Goal: Information Seeking & Learning: Compare options

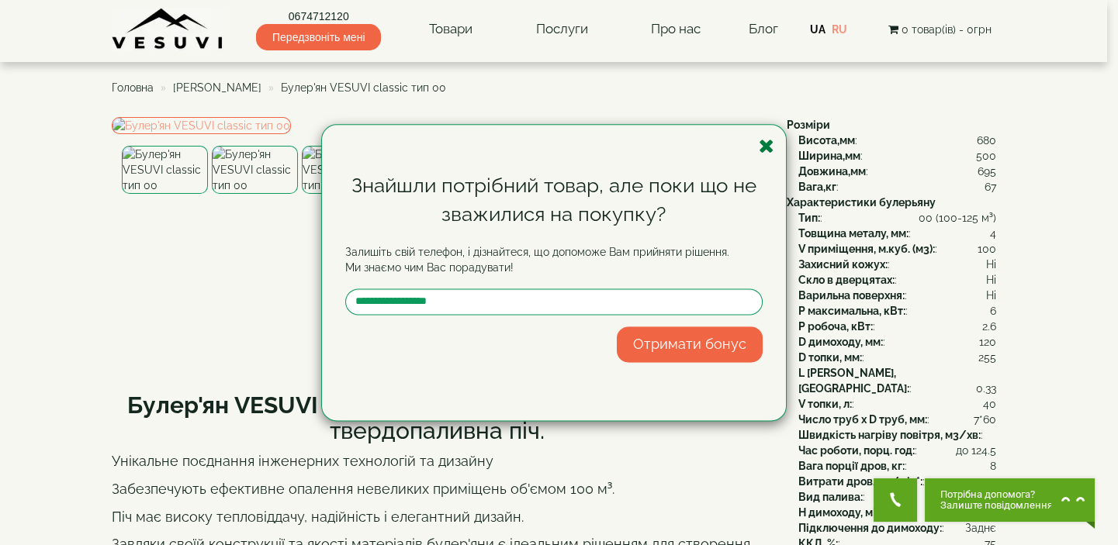
click at [767, 147] on icon "button" at bounding box center [767, 146] width 16 height 19
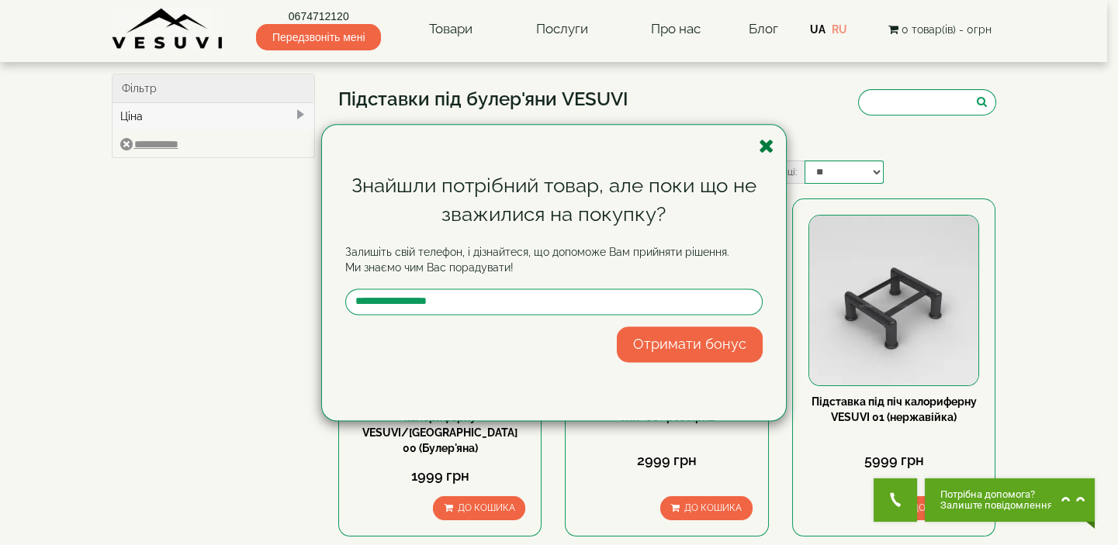
click at [767, 141] on icon "button" at bounding box center [767, 146] width 16 height 19
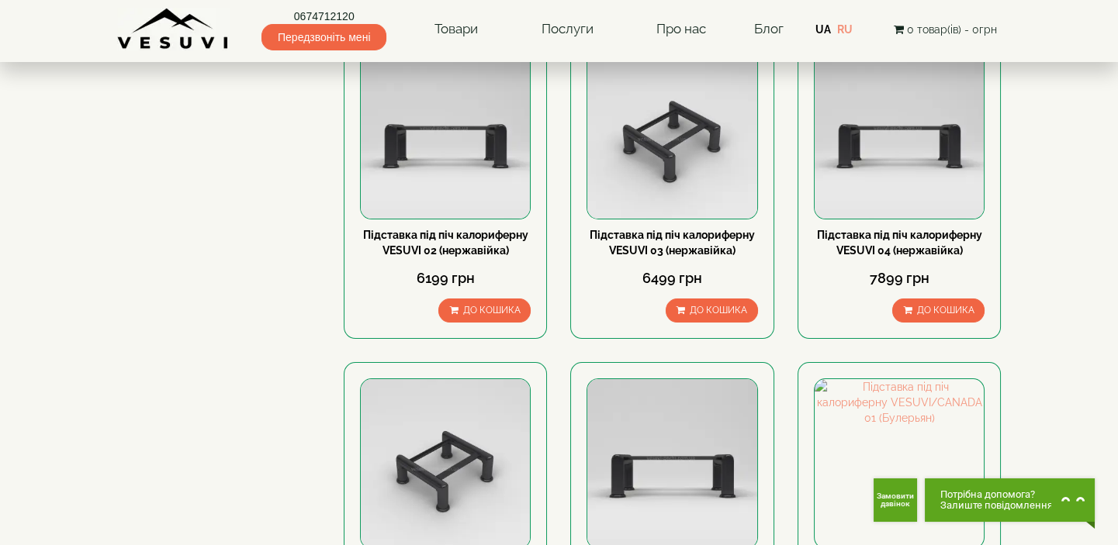
scroll to position [352, 0]
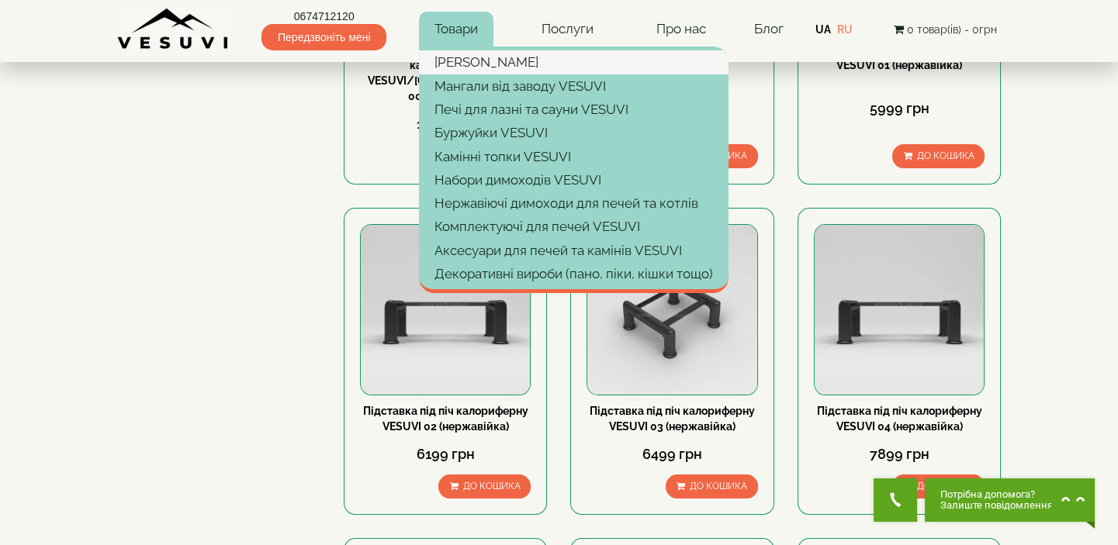
click at [467, 62] on link "[PERSON_NAME]" at bounding box center [574, 61] width 310 height 23
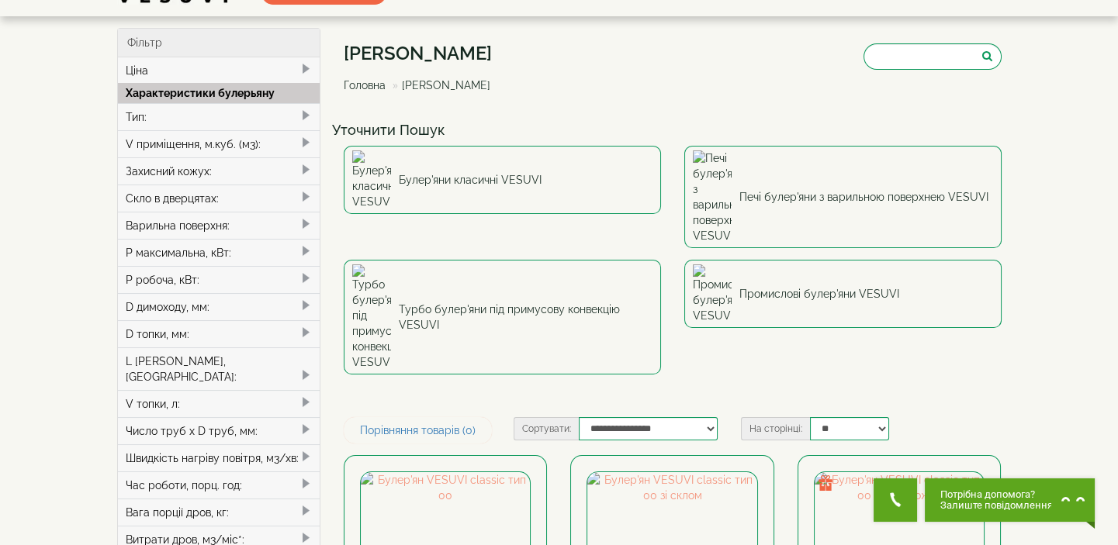
scroll to position [70, 0]
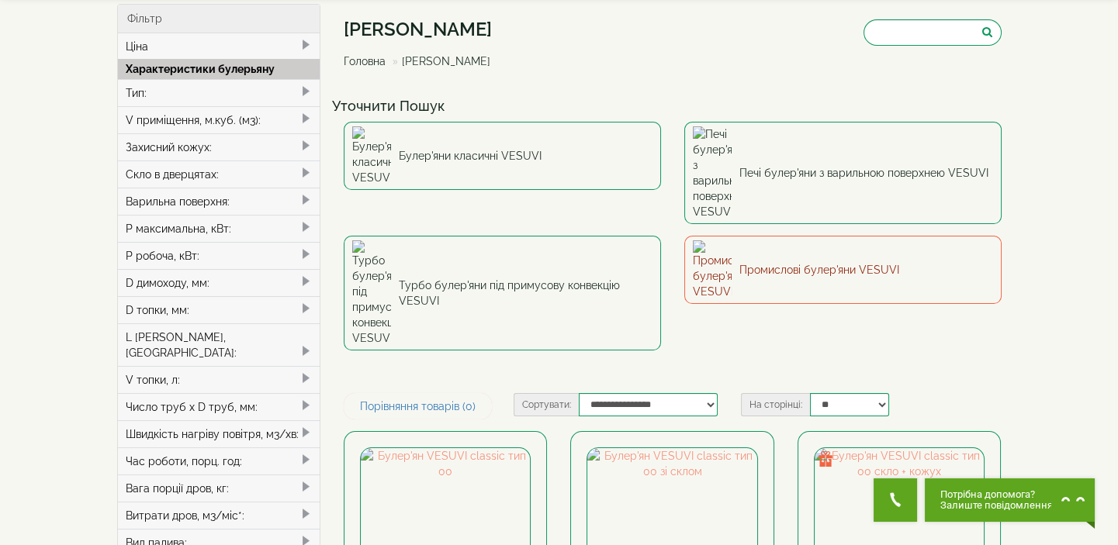
click at [873, 236] on link "Промислові булер'яни VESUVI" at bounding box center [842, 270] width 317 height 68
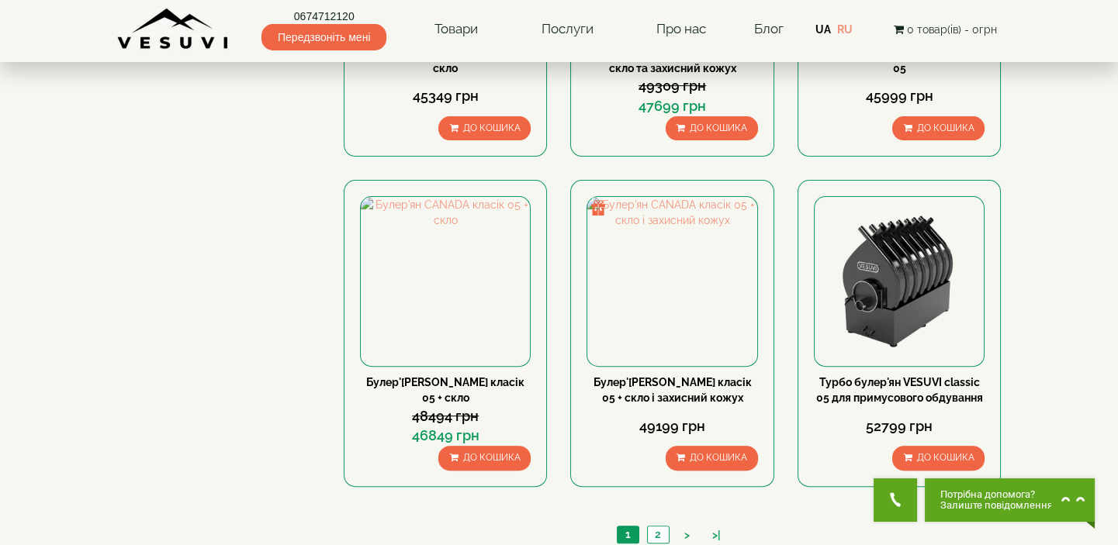
scroll to position [1551, 0]
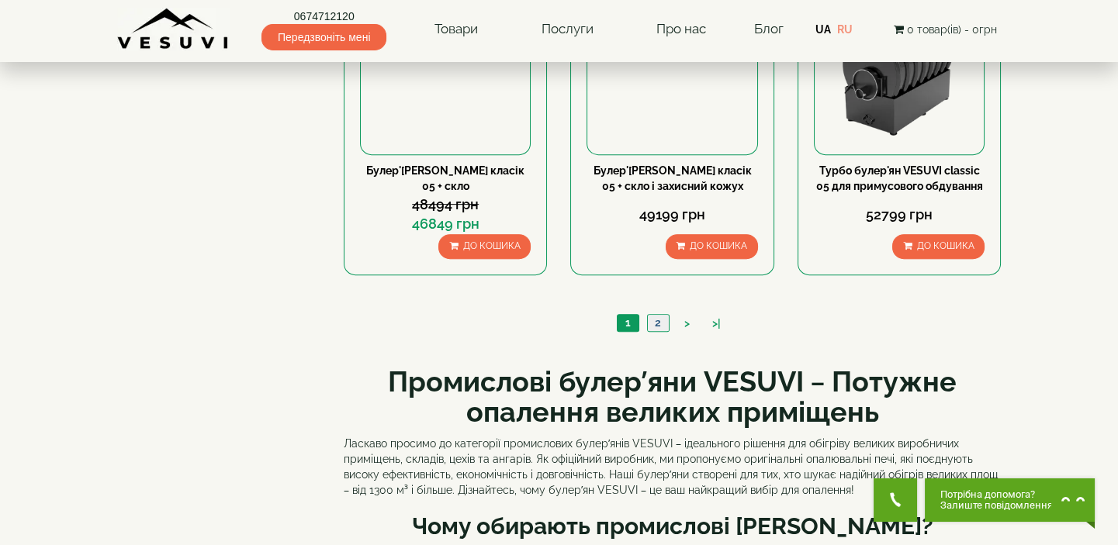
click at [655, 322] on link "2" at bounding box center [658, 323] width 22 height 16
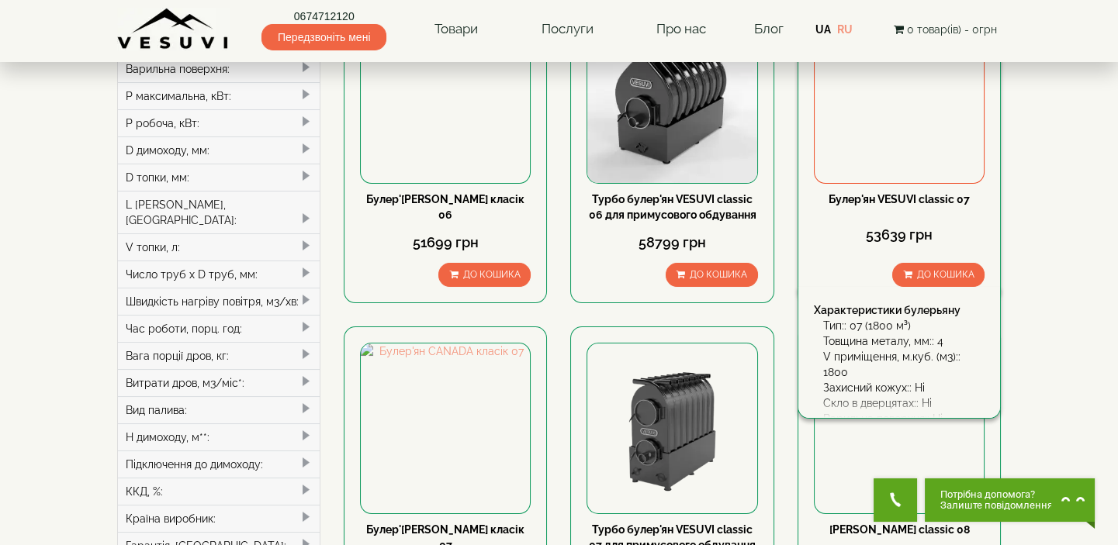
scroll to position [211, 0]
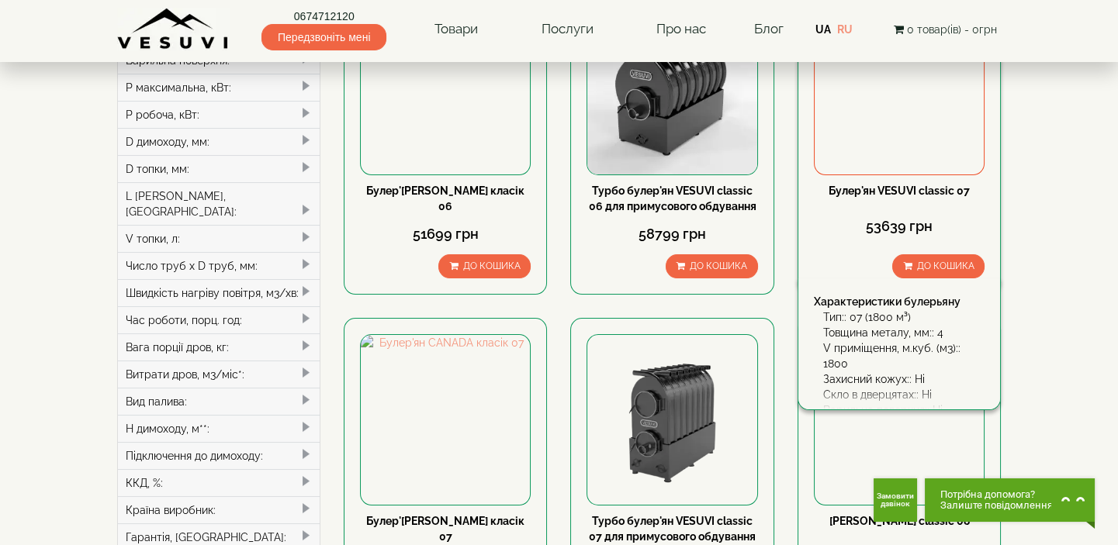
click at [906, 188] on link "Булер'ян VESUVI classic 07" at bounding box center [898, 191] width 141 height 12
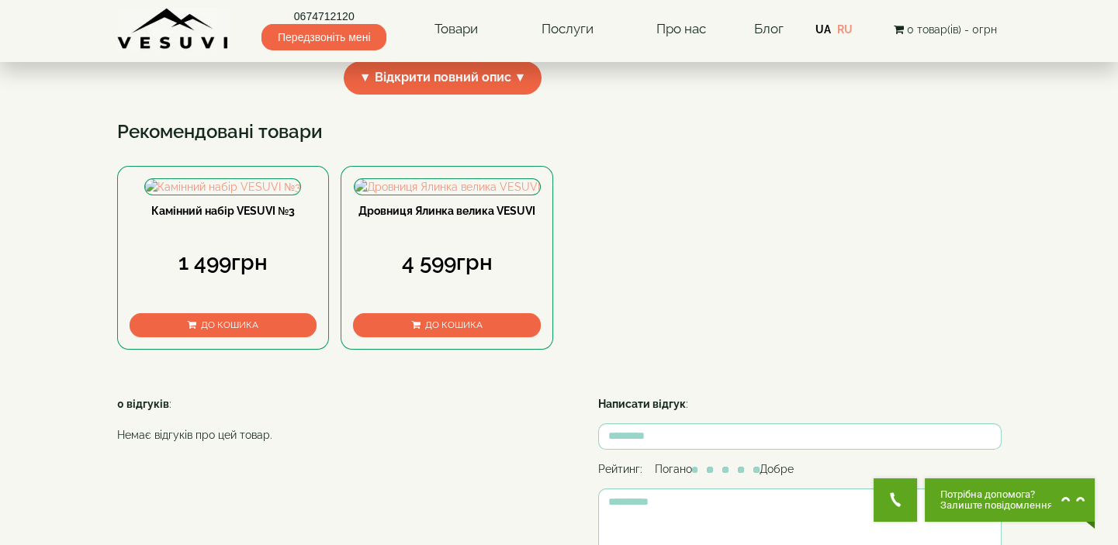
scroll to position [493, 0]
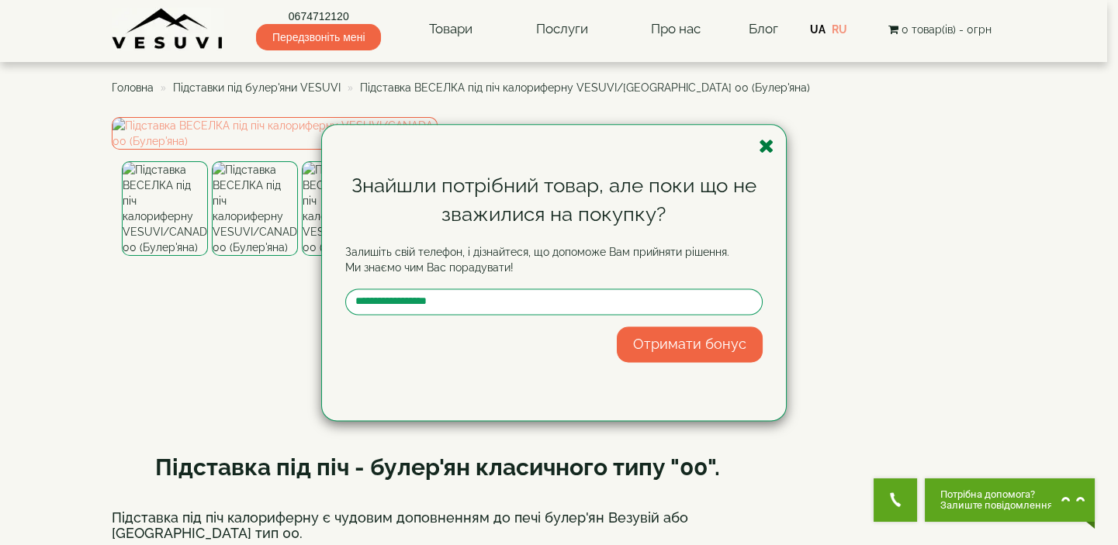
click at [767, 146] on icon "button" at bounding box center [767, 146] width 16 height 19
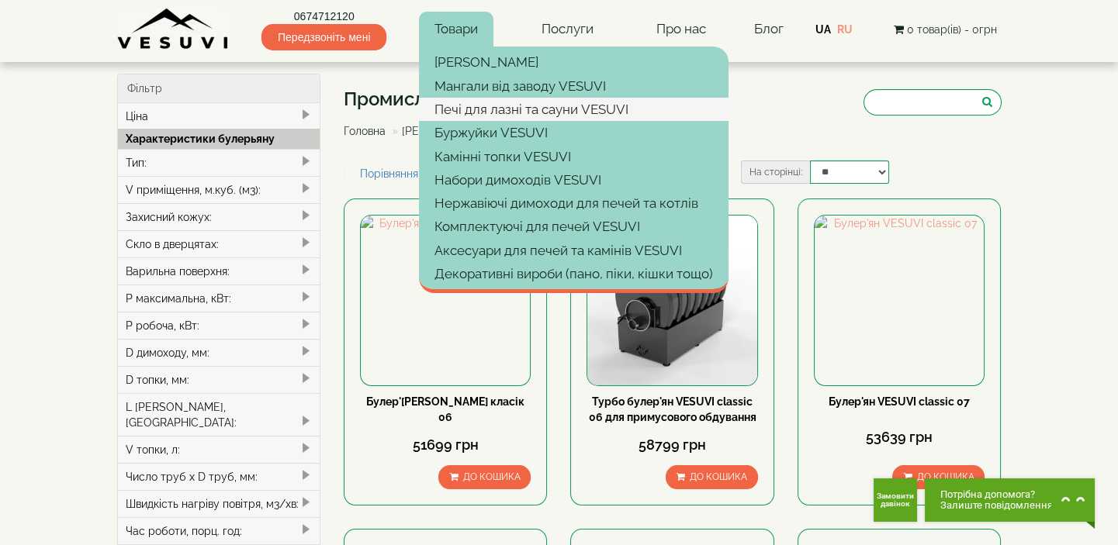
click at [484, 109] on link "Печі для лазні та сауни VESUVI" at bounding box center [574, 109] width 310 height 23
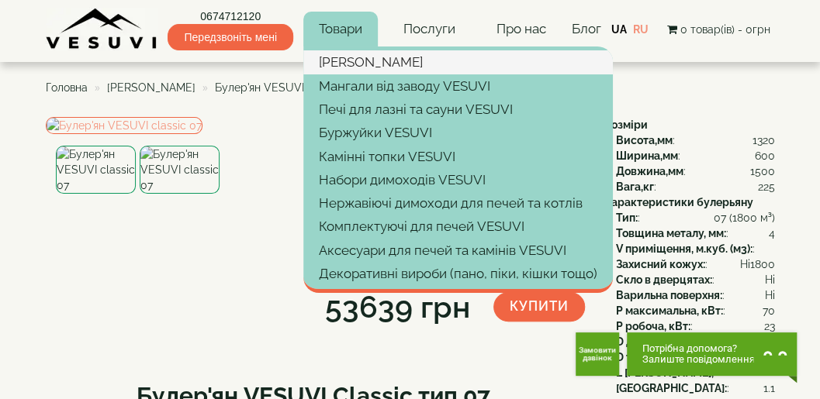
click at [348, 64] on link "[PERSON_NAME]" at bounding box center [458, 61] width 310 height 23
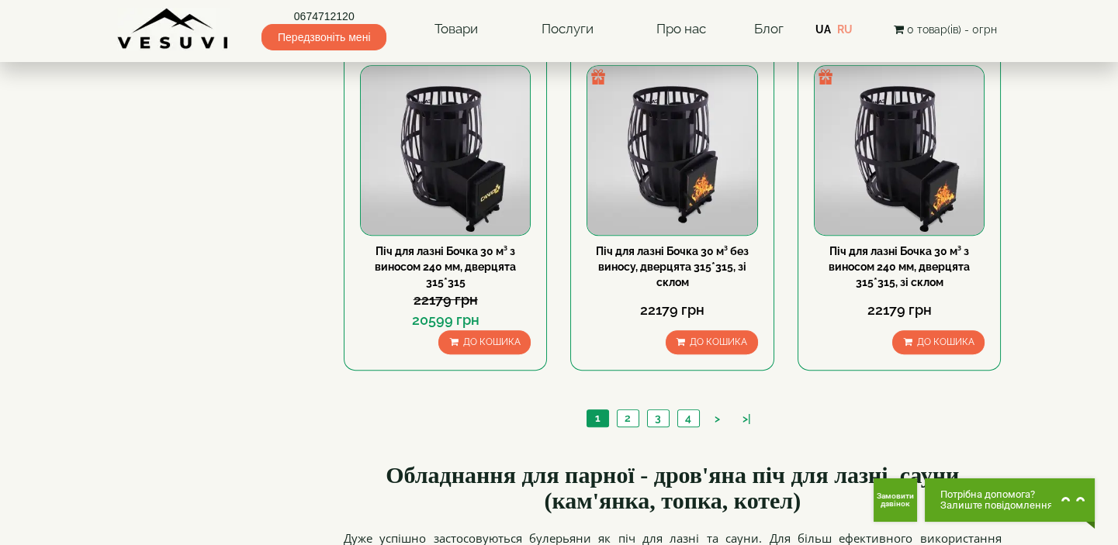
scroll to position [1762, 0]
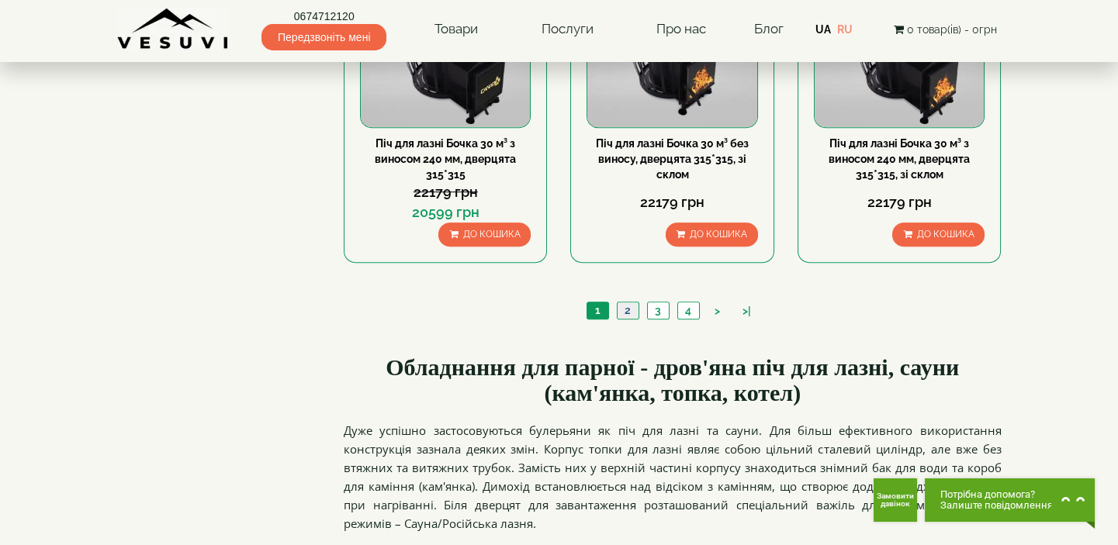
click at [624, 309] on link "2" at bounding box center [628, 311] width 22 height 16
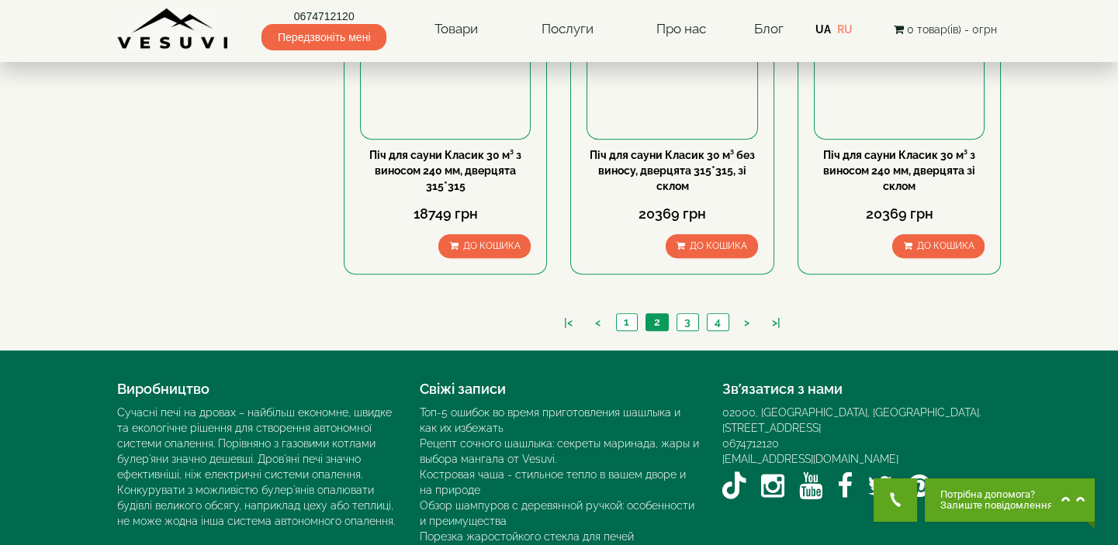
scroll to position [1823, 0]
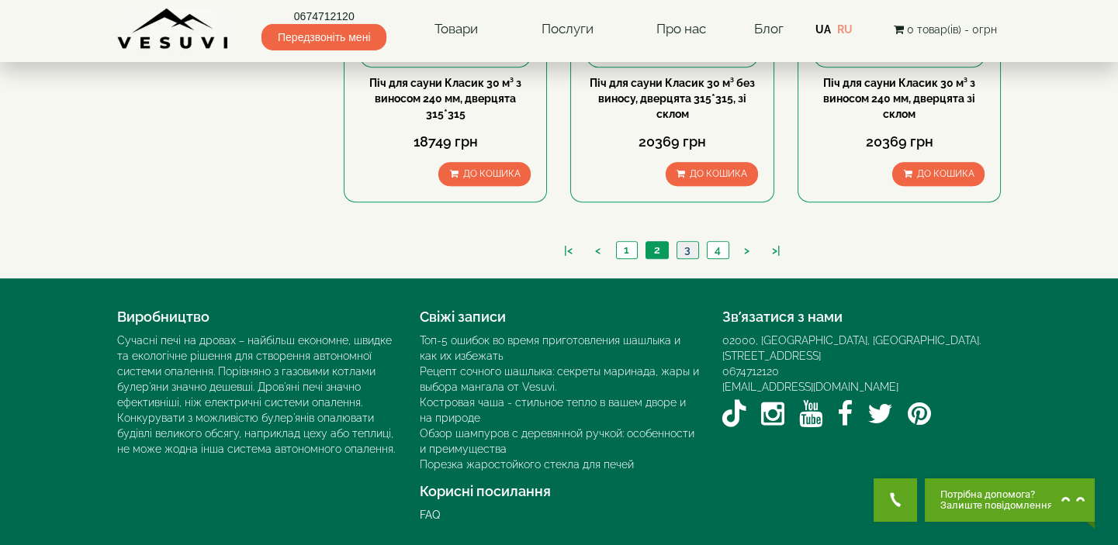
click at [683, 246] on link "3" at bounding box center [687, 250] width 22 height 16
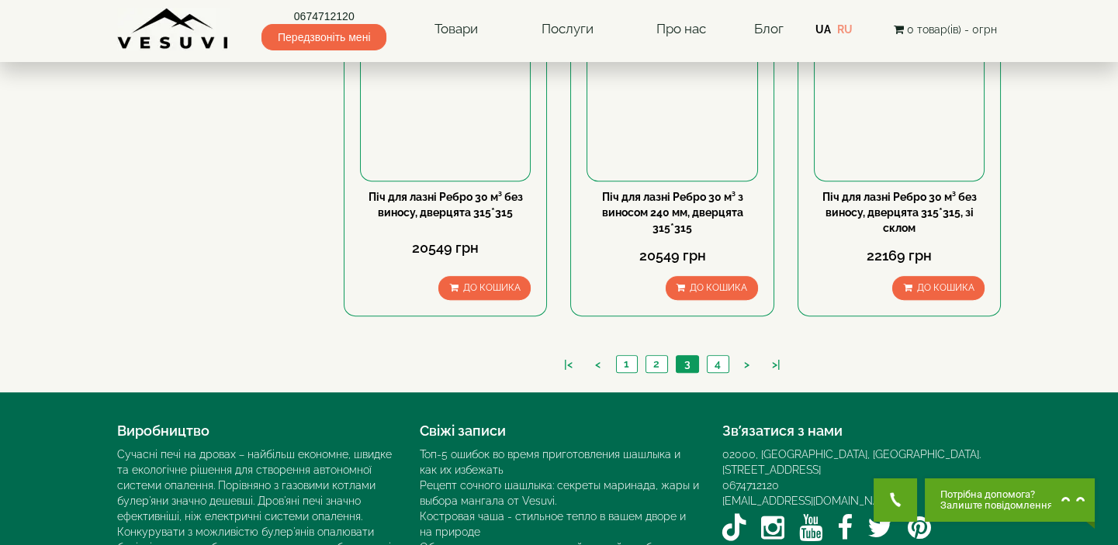
scroll to position [1762, 0]
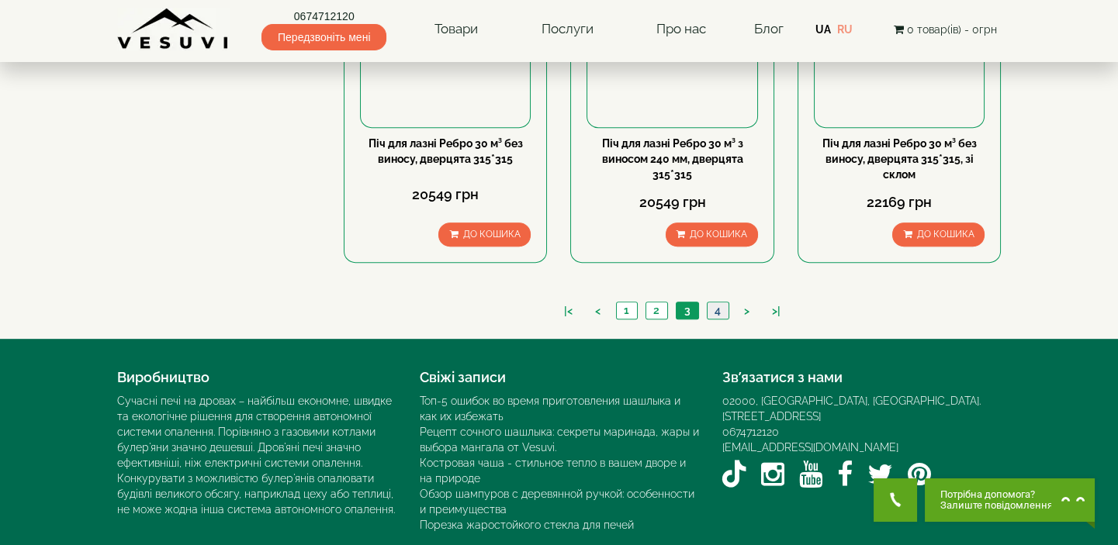
click at [715, 306] on link "4" at bounding box center [718, 311] width 22 height 16
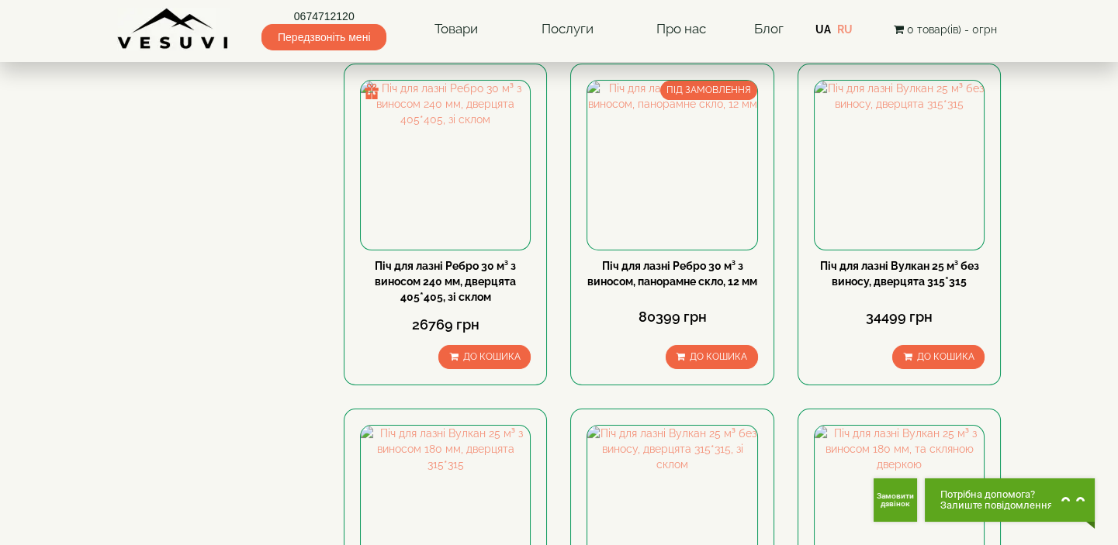
scroll to position [635, 0]
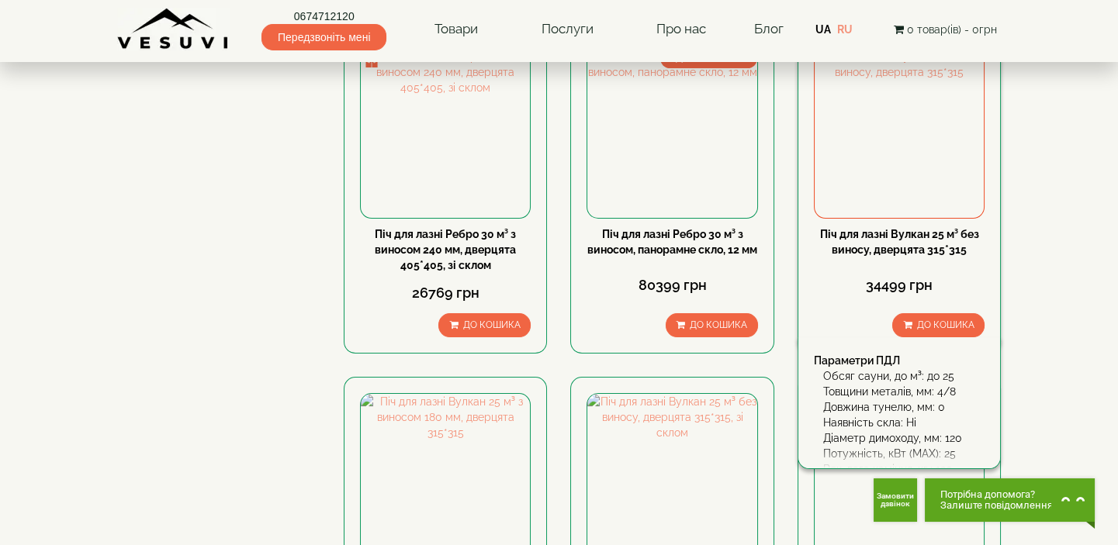
click at [914, 244] on link "Піч для лазні Вулкан 25 м³ без виносу, дверцята 315*315" at bounding box center [899, 242] width 159 height 28
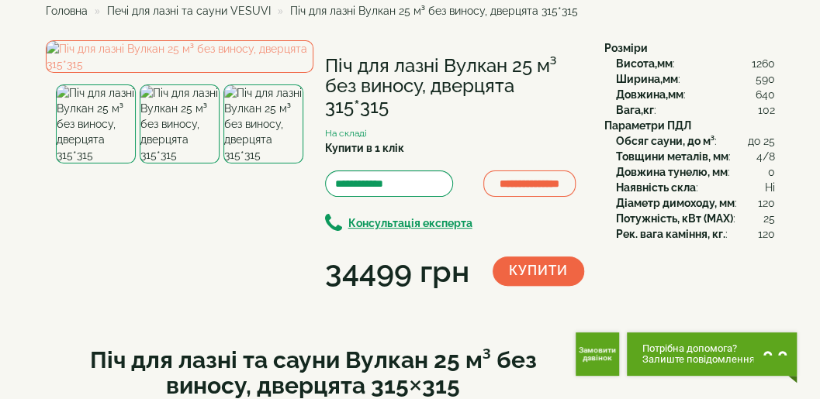
scroll to position [51, 0]
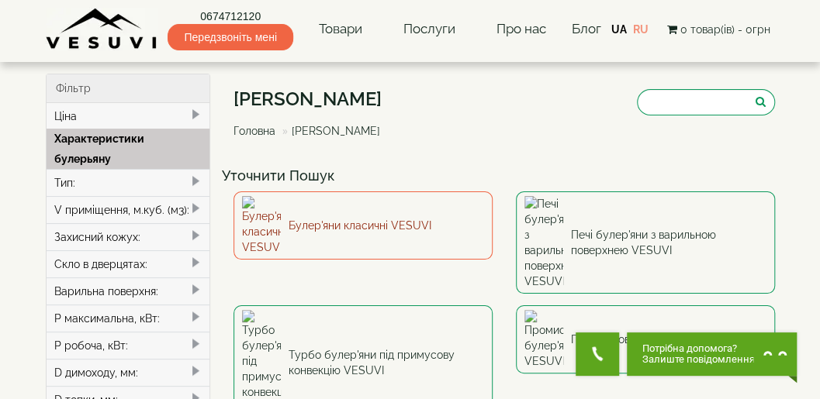
click at [392, 199] on link "Булер'яни класичні VESUVI" at bounding box center [362, 226] width 259 height 68
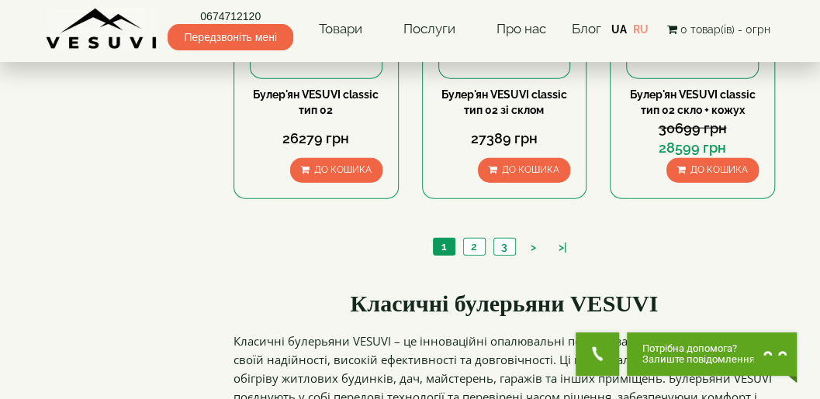
scroll to position [1603, 0]
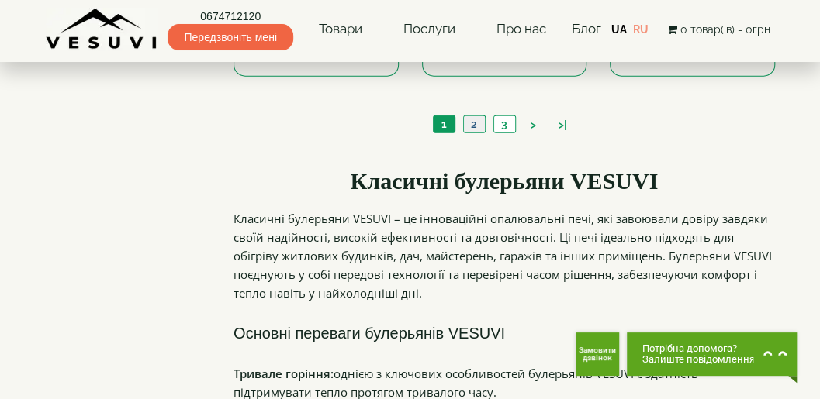
click at [475, 118] on link "2" at bounding box center [474, 124] width 22 height 16
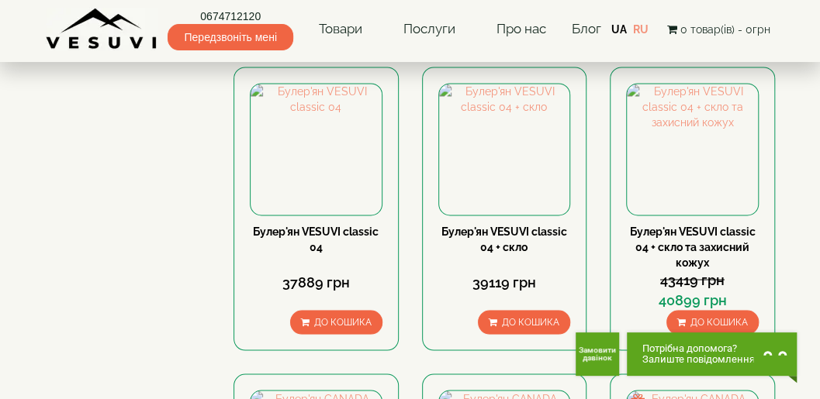
scroll to position [1086, 0]
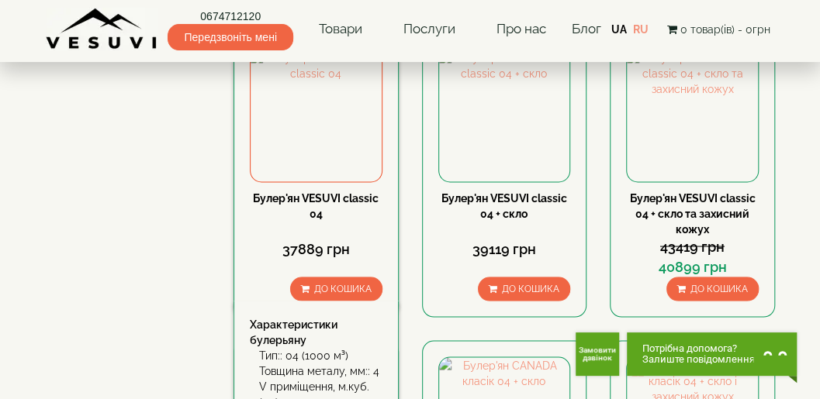
click at [351, 195] on link "Булер'ян VESUVI classic 04" at bounding box center [316, 206] width 126 height 28
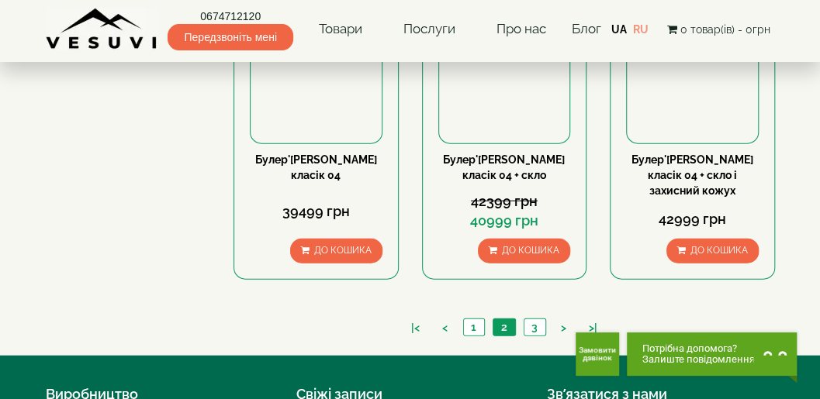
scroll to position [1573, 0]
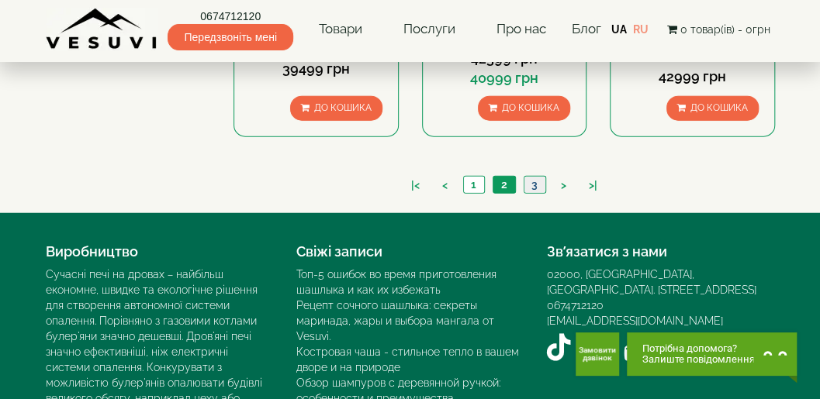
click at [534, 184] on link "3" at bounding box center [535, 185] width 22 height 16
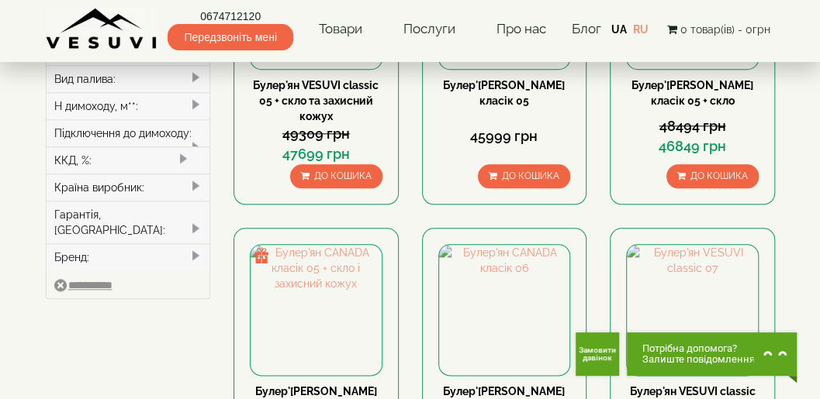
scroll to position [672, 0]
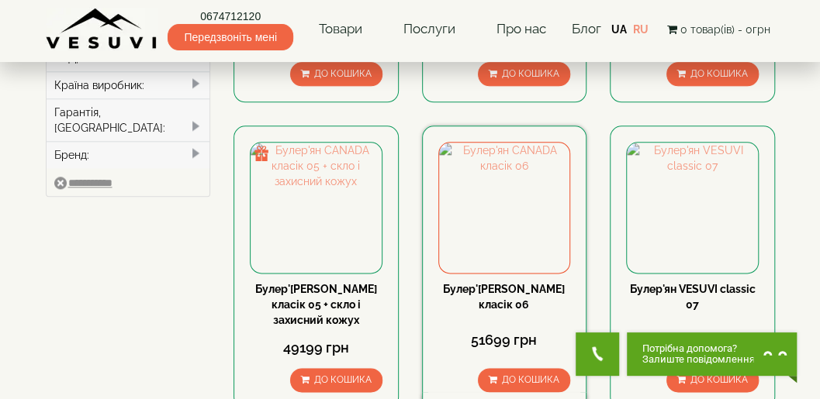
click at [481, 285] on link "Булер'[PERSON_NAME] класік 06" at bounding box center [504, 297] width 122 height 28
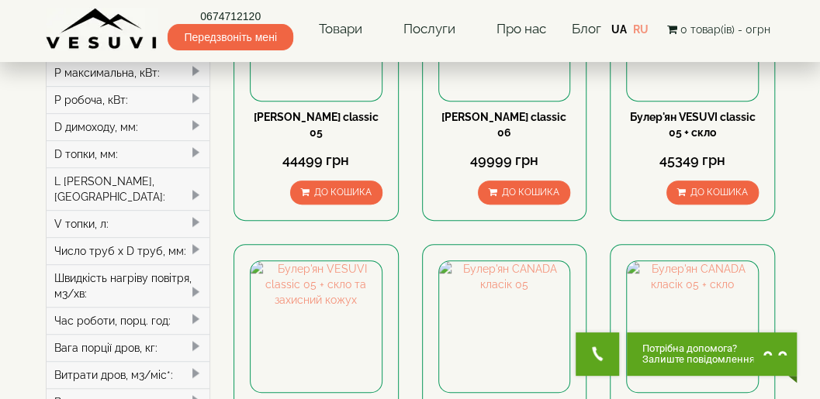
scroll to position [155, 0]
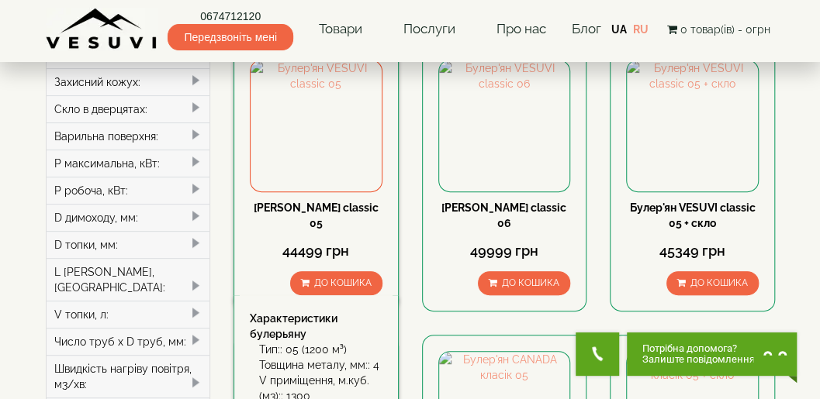
click at [344, 206] on link "Булер'ян VESUVI classic 05" at bounding box center [316, 216] width 125 height 28
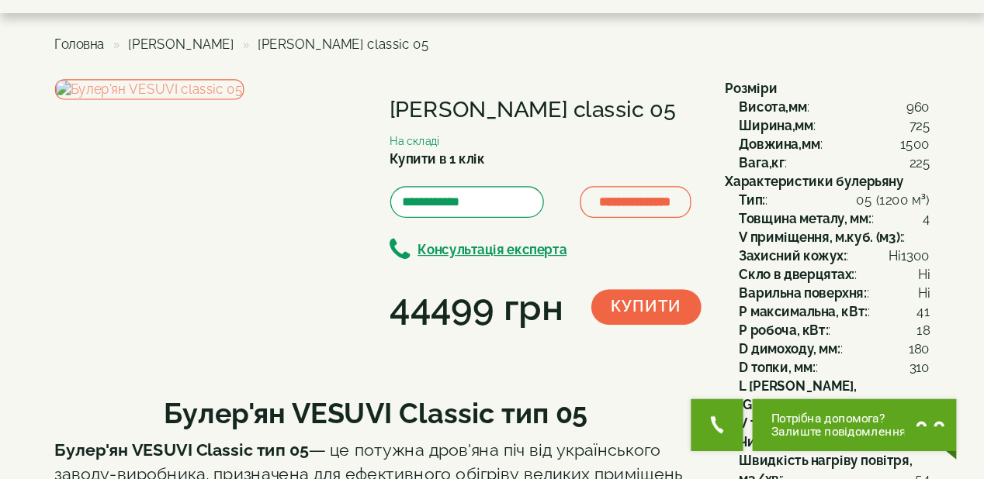
scroll to position [51, 0]
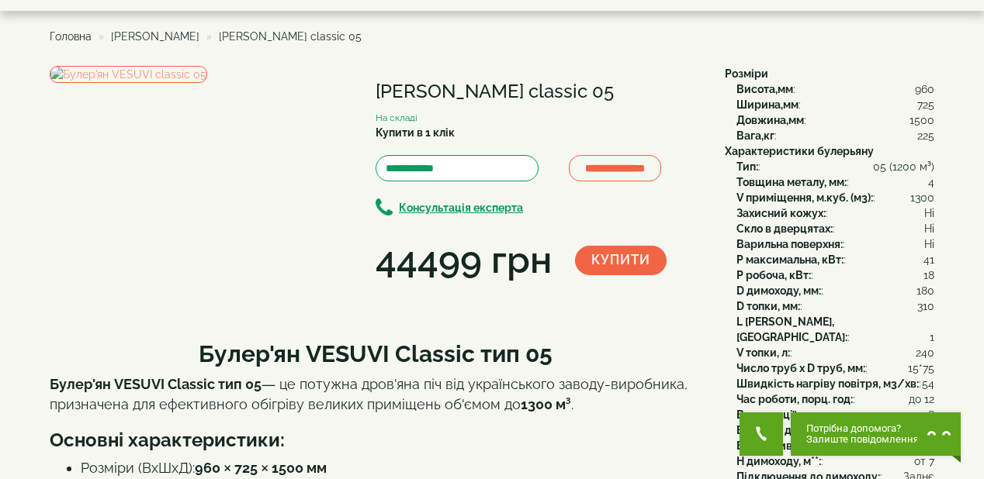
click at [164, 393] on div "**********" at bounding box center [492, 379] width 884 height 627
click at [709, 287] on div "**********" at bounding box center [381, 176] width 663 height 221
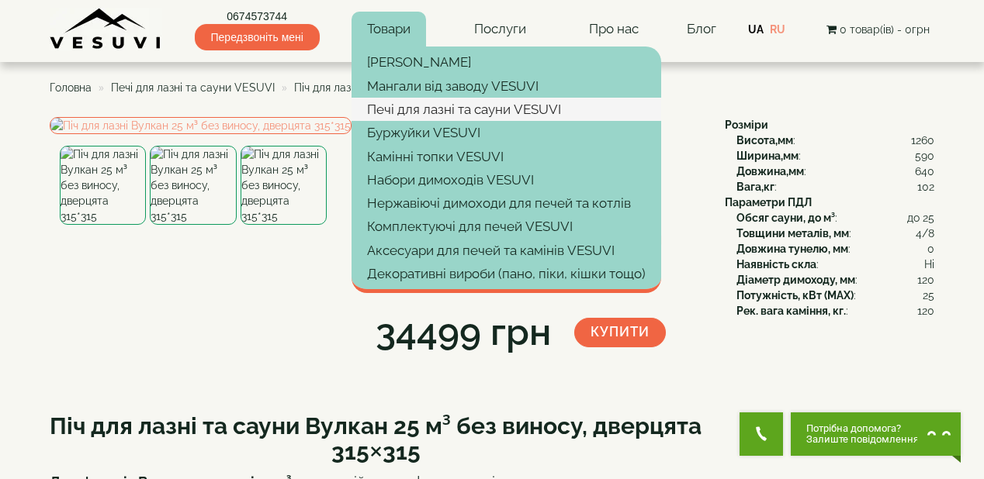
click at [413, 105] on link "Печі для лазні та сауни VESUVI" at bounding box center [506, 109] width 310 height 23
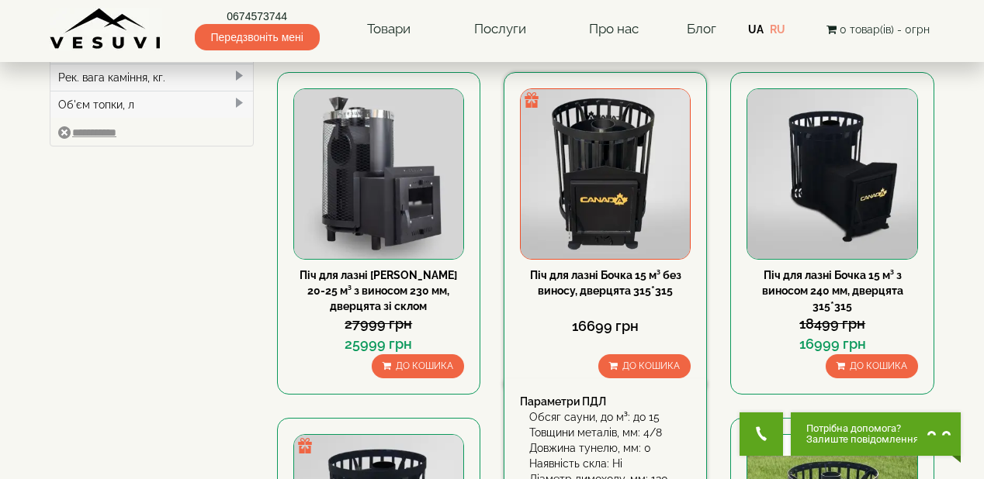
scroll to position [310, 0]
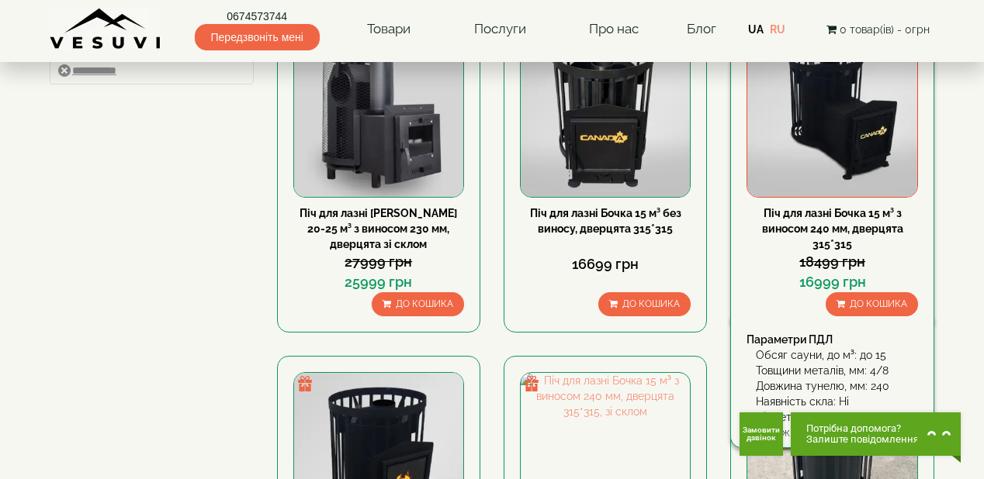
click at [801, 227] on link "Піч для лазні Бочка 15 м³ з виносом 240 мм, дверцята 315*315" at bounding box center [832, 228] width 141 height 43
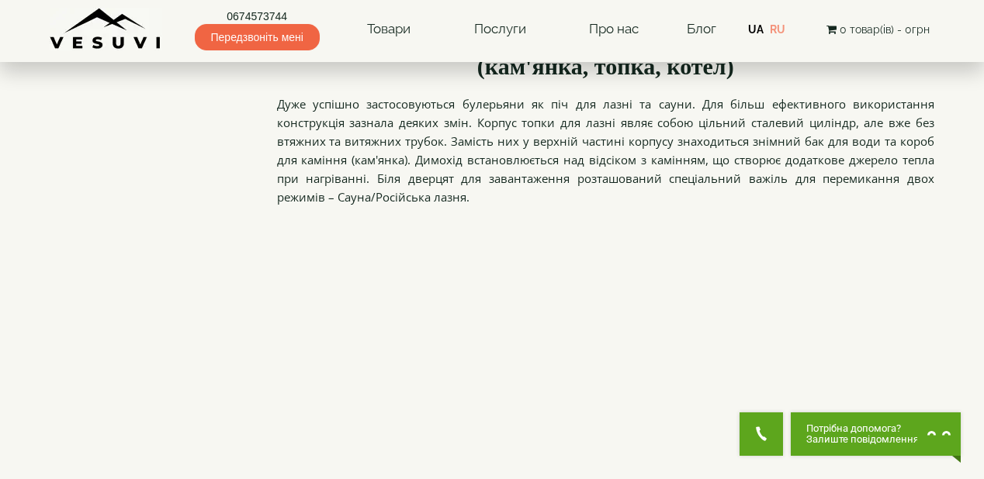
scroll to position [1779, 0]
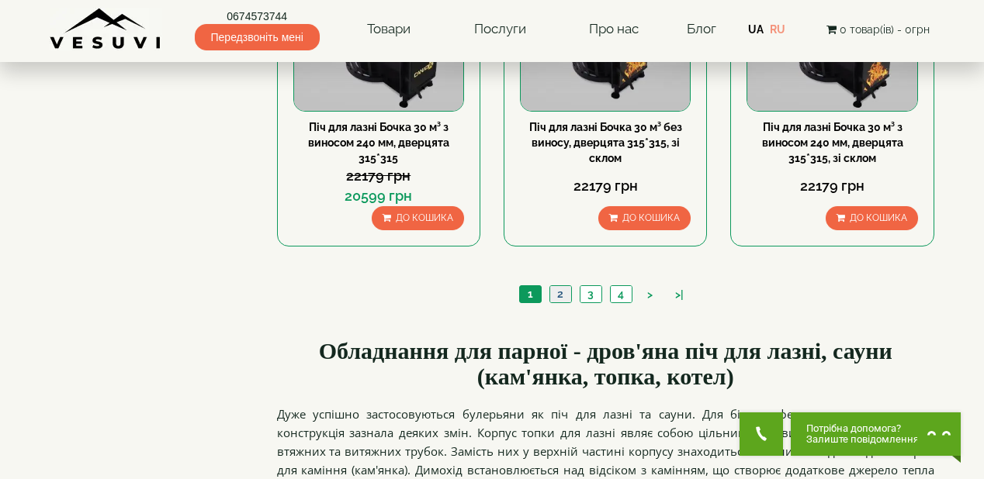
click at [559, 288] on link "2" at bounding box center [560, 294] width 22 height 16
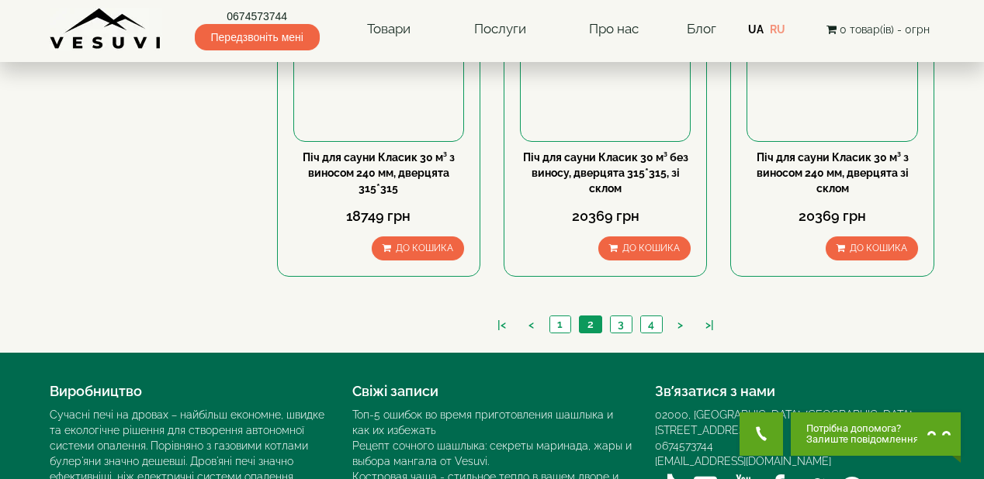
scroll to position [1824, 0]
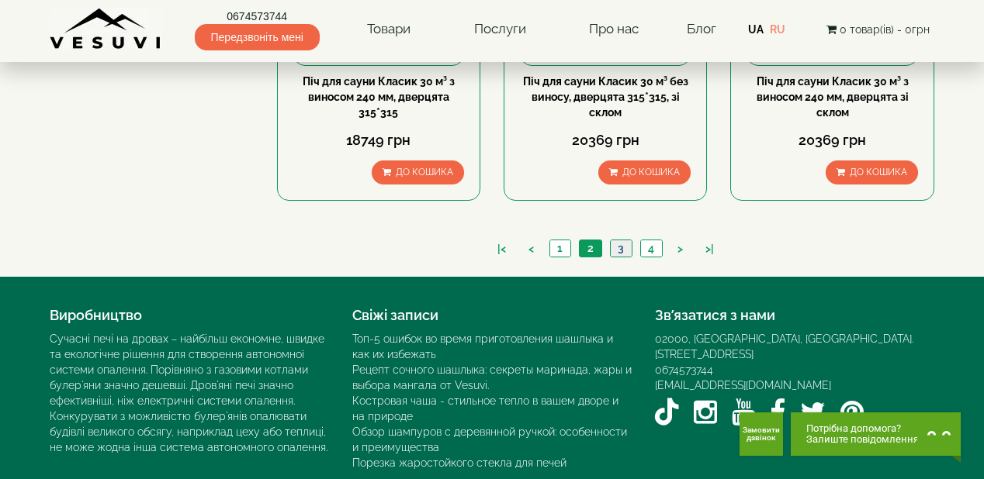
click at [619, 248] on link "3" at bounding box center [621, 248] width 22 height 16
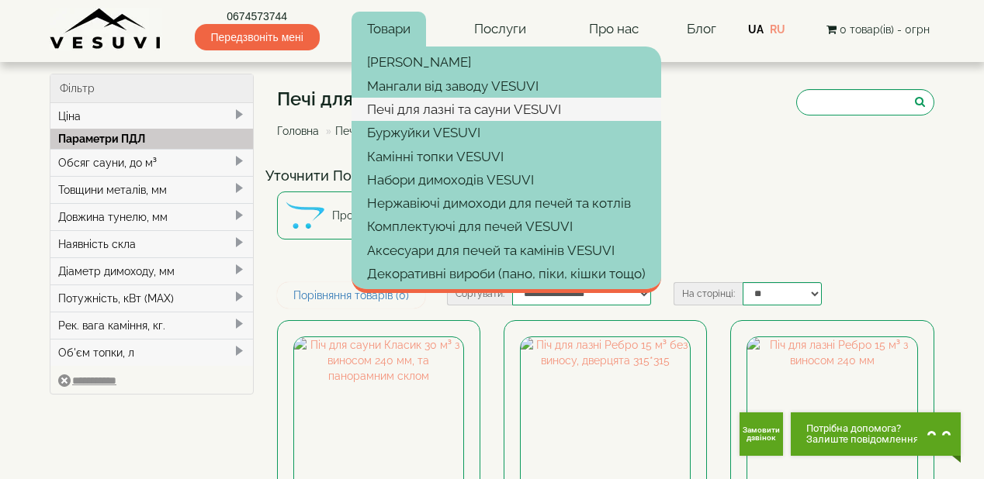
click at [410, 110] on link "Печі для лазні та сауни VESUVI" at bounding box center [506, 109] width 310 height 23
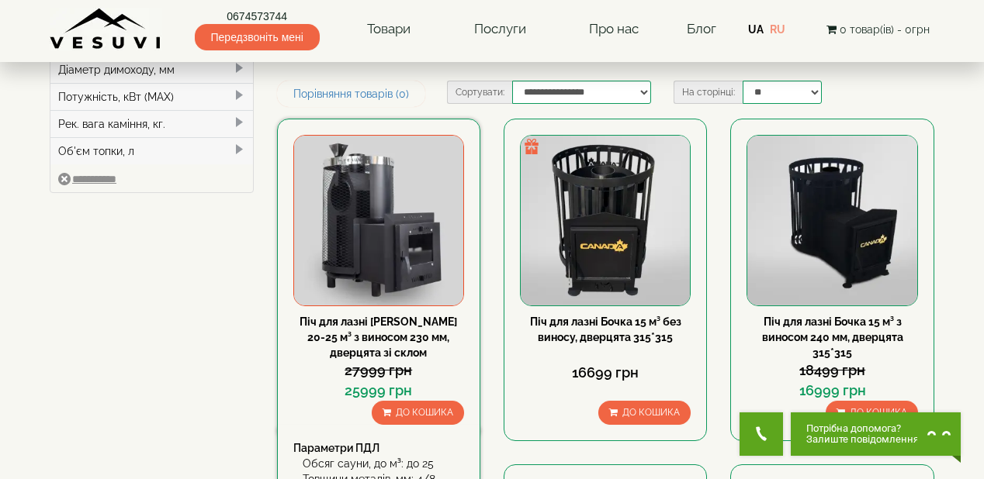
scroll to position [248, 0]
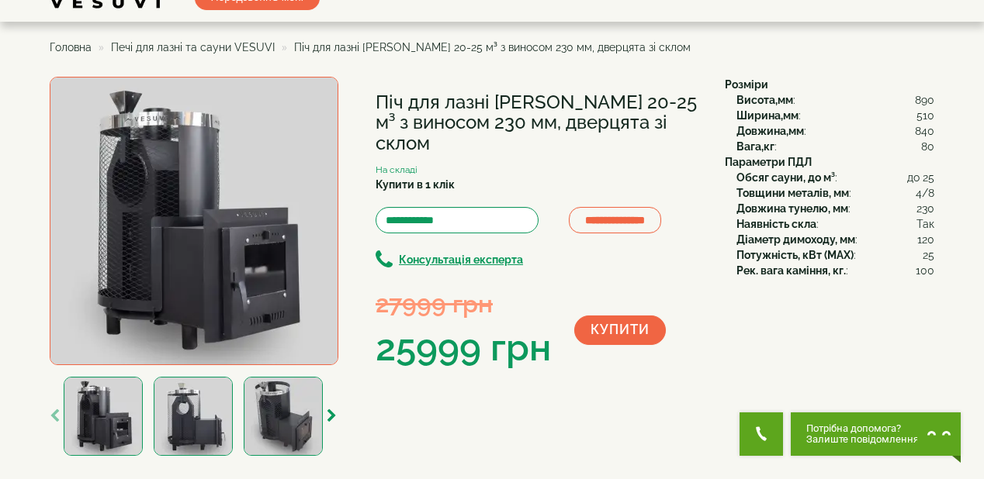
scroll to position [62, 0]
